Goal: Understand process/instructions: Learn about a topic

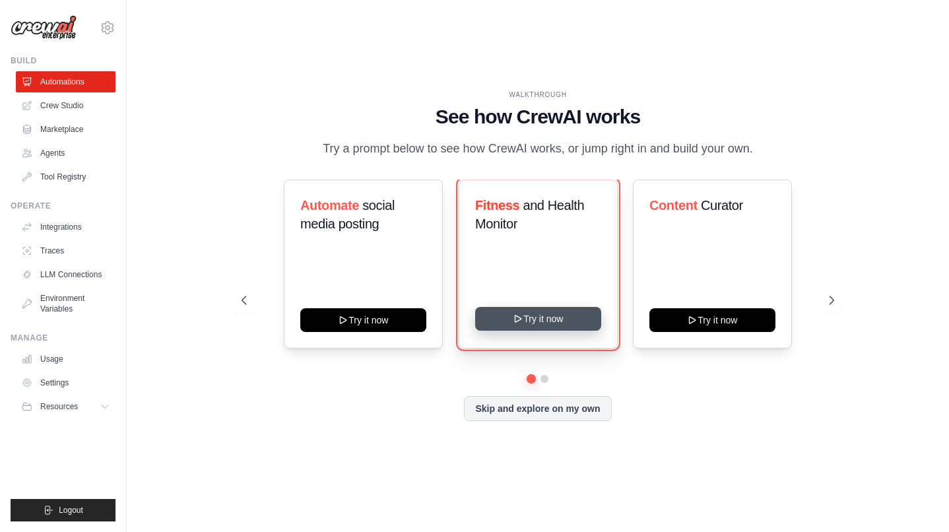
click at [515, 320] on icon at bounding box center [518, 318] width 11 height 11
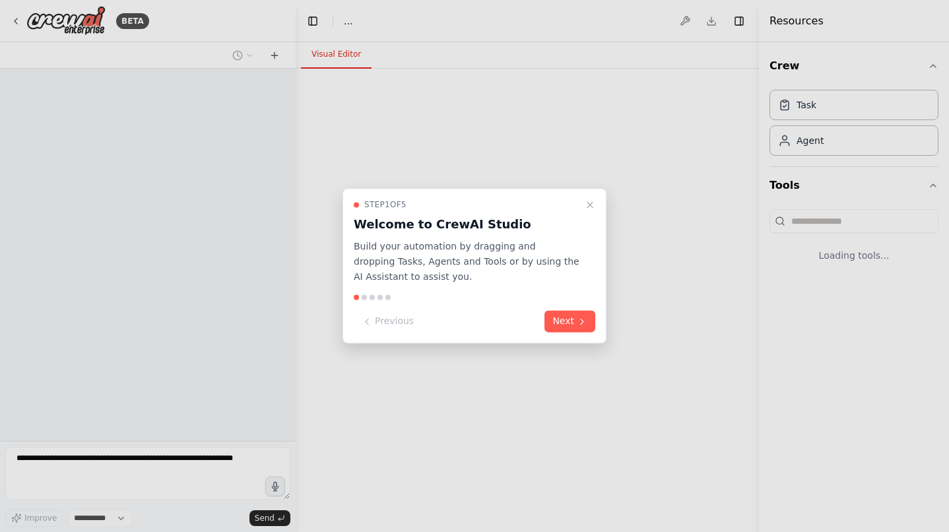
select select "****"
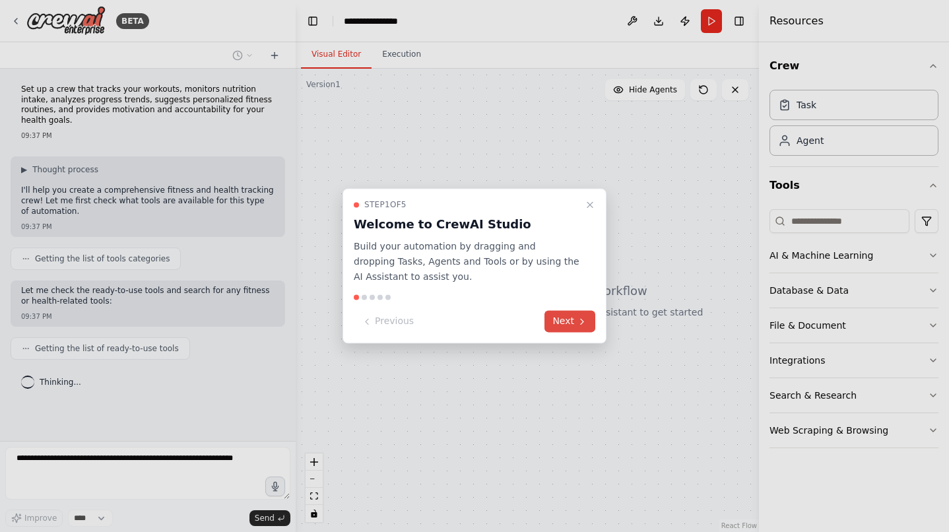
click at [583, 318] on icon at bounding box center [582, 321] width 11 height 11
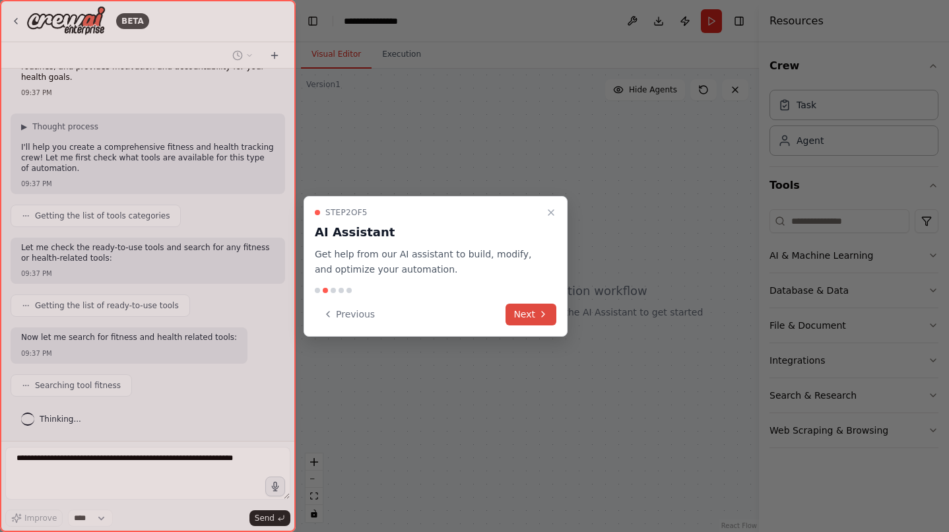
scroll to position [76, 0]
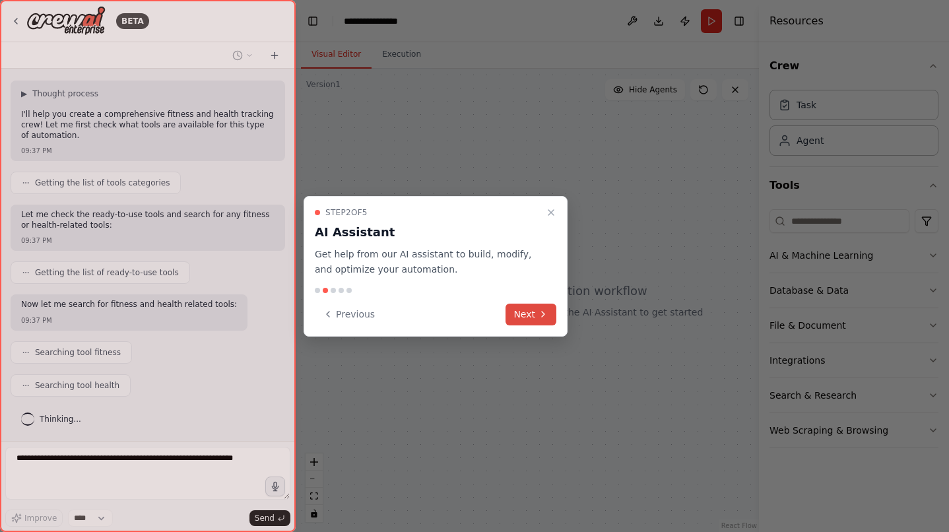
click at [535, 313] on button "Next" at bounding box center [530, 315] width 51 height 22
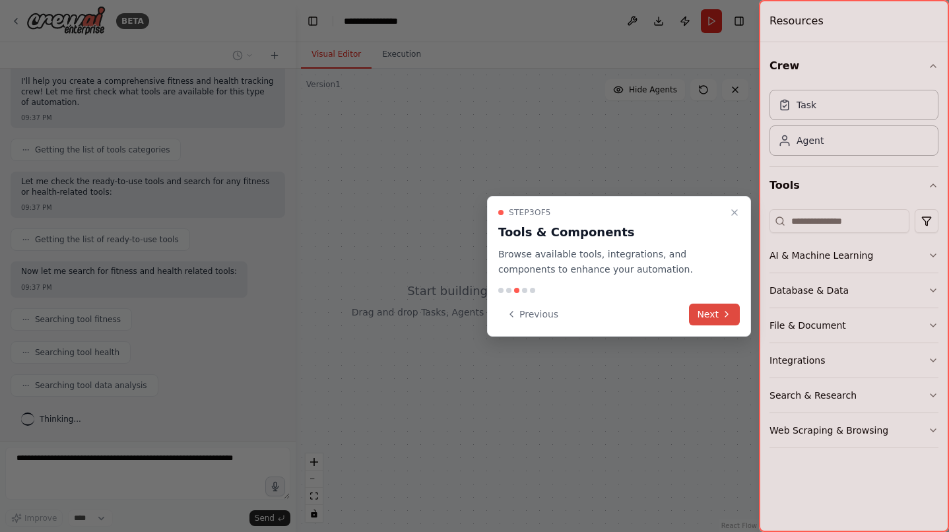
scroll to position [142, 0]
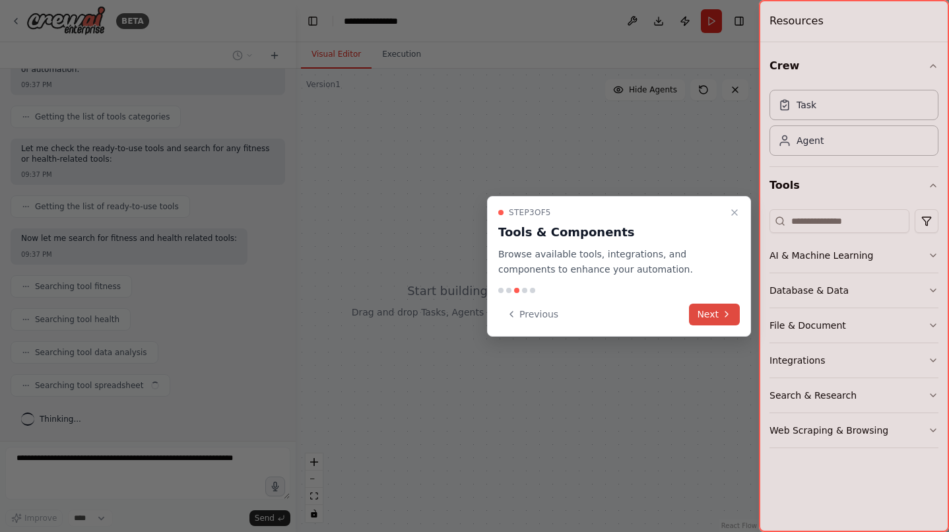
click at [721, 309] on icon at bounding box center [726, 314] width 11 height 11
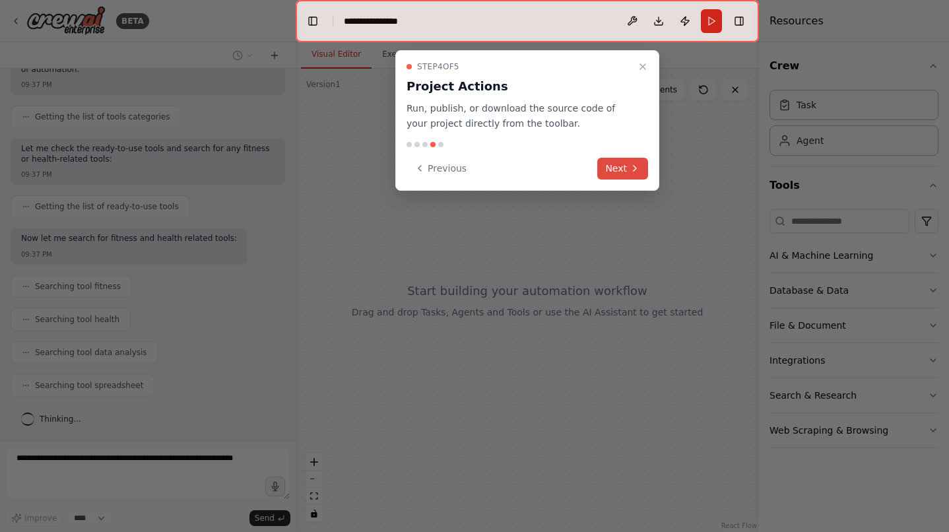
click at [630, 172] on icon at bounding box center [635, 168] width 11 height 11
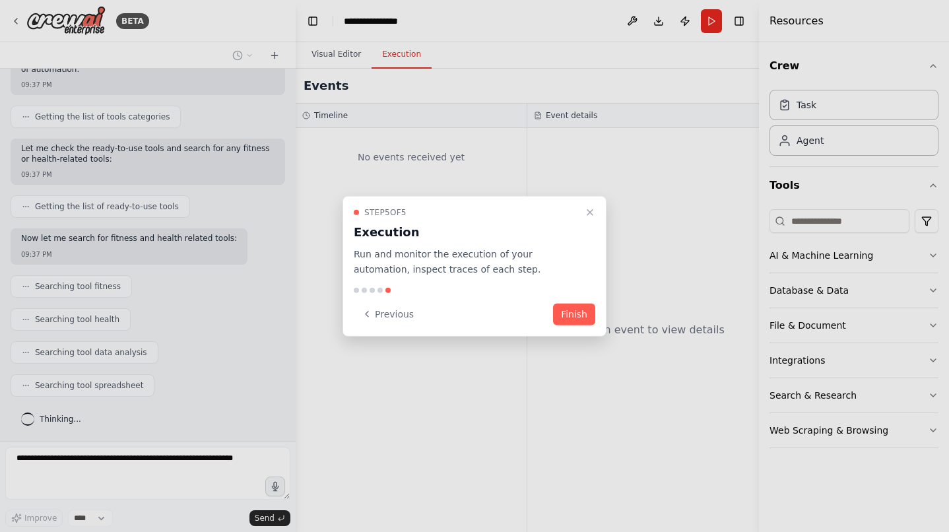
scroll to position [175, 0]
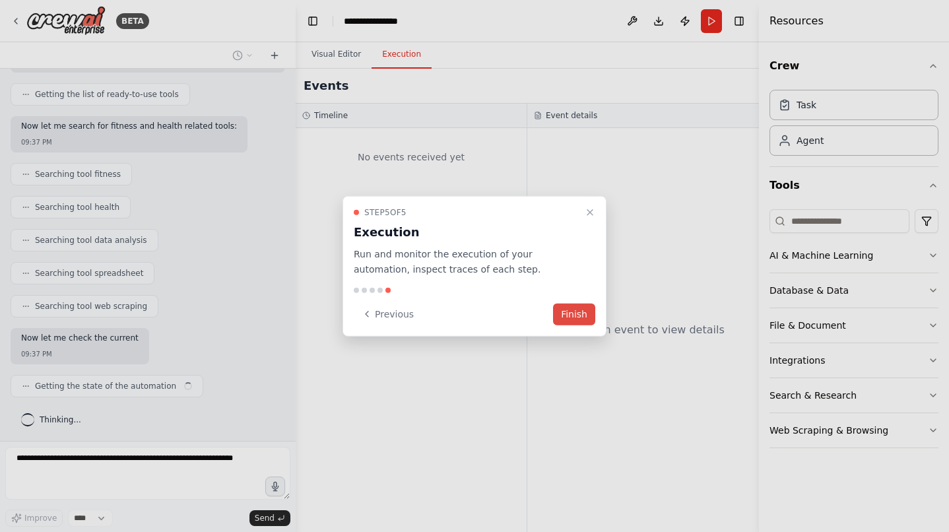
click at [571, 313] on button "Finish" at bounding box center [574, 314] width 42 height 22
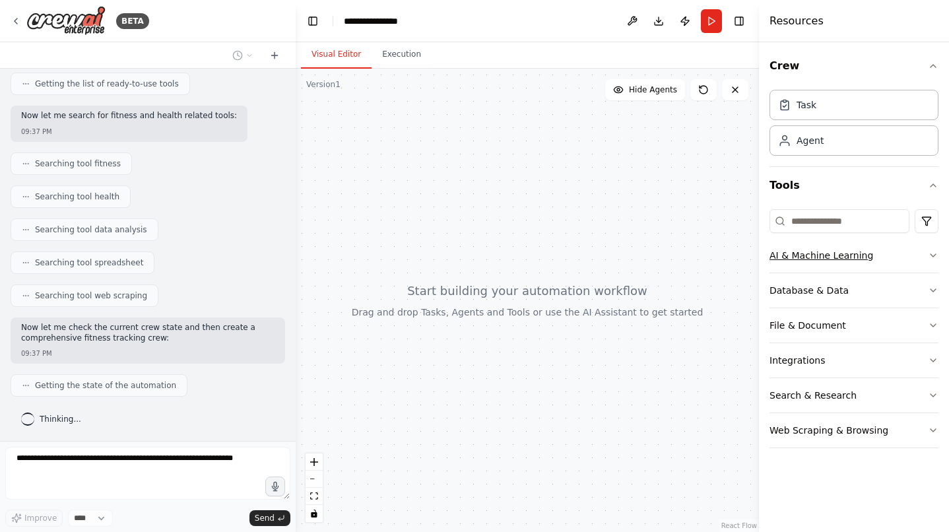
click at [919, 251] on button "AI & Machine Learning" at bounding box center [853, 255] width 169 height 34
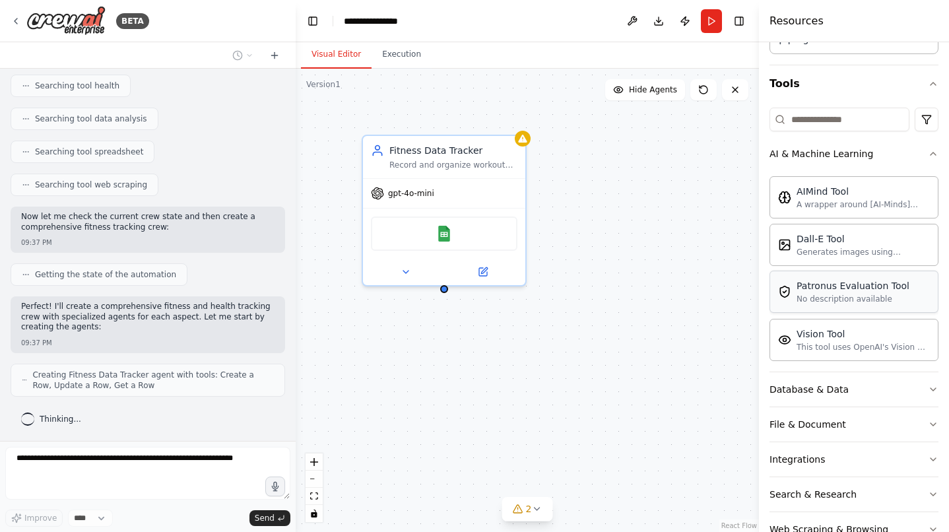
scroll to position [129, 0]
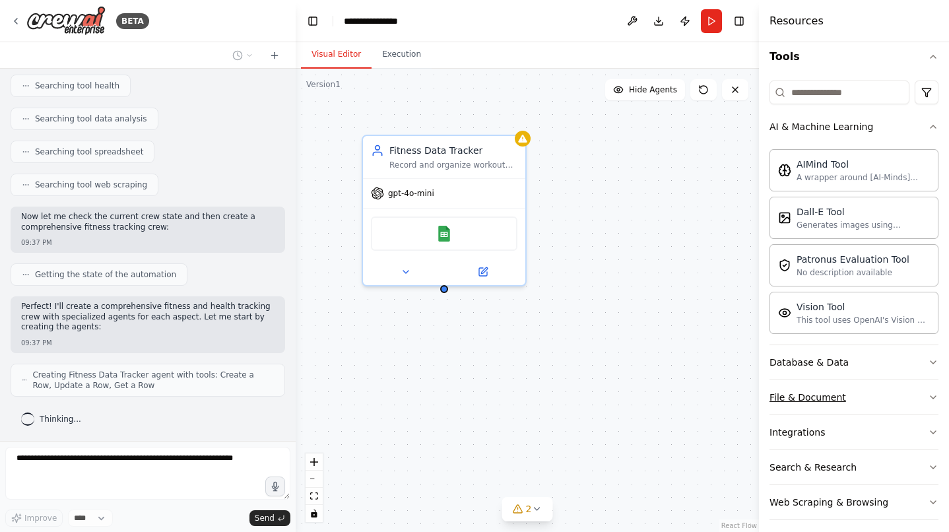
click at [800, 401] on div "File & Document" at bounding box center [807, 397] width 77 height 13
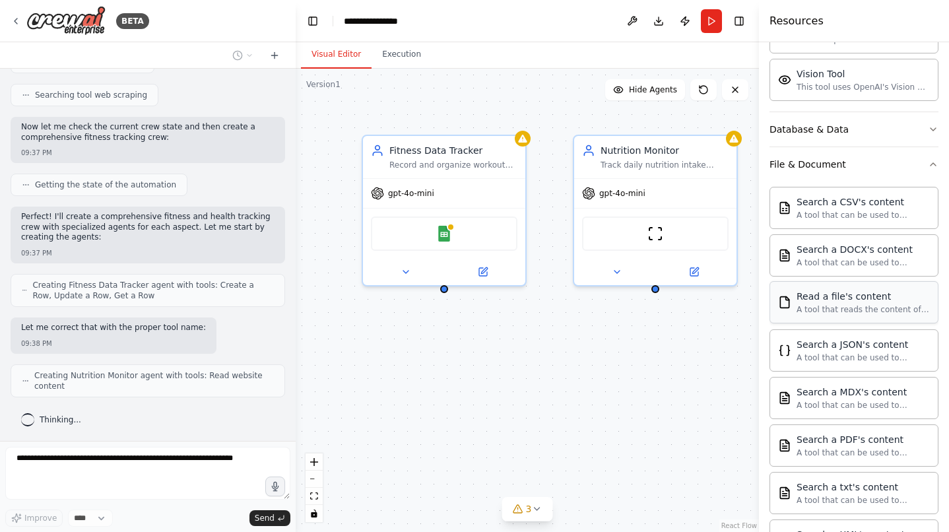
scroll to position [529, 0]
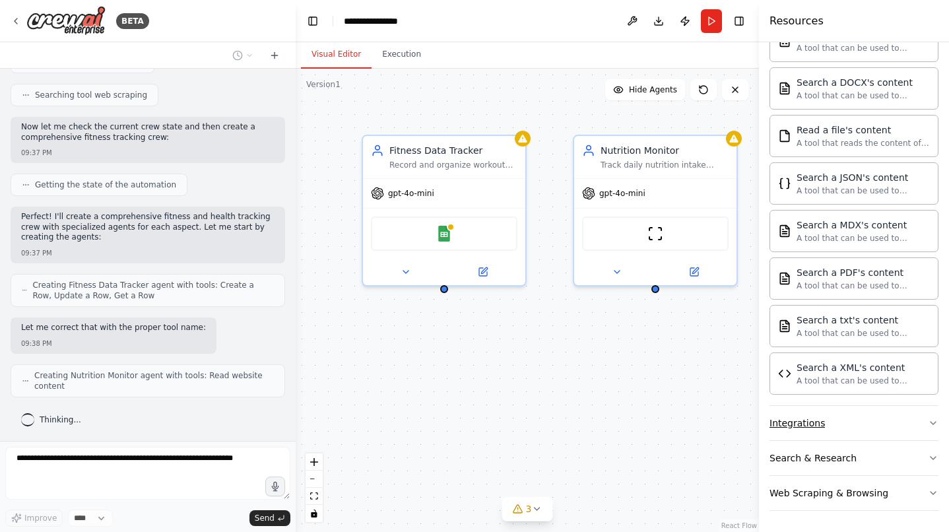
click at [804, 430] on button "Integrations" at bounding box center [853, 423] width 169 height 34
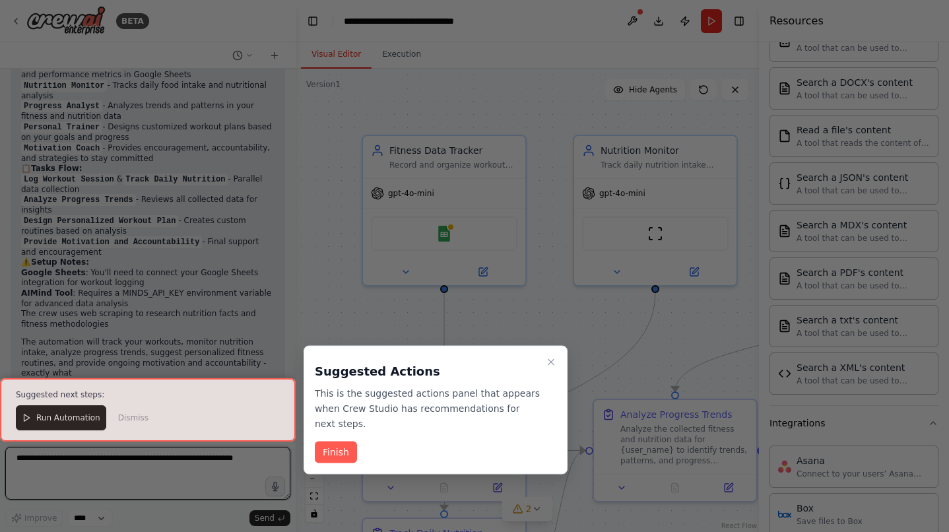
scroll to position [1338, 0]
